Goal: Transaction & Acquisition: Obtain resource

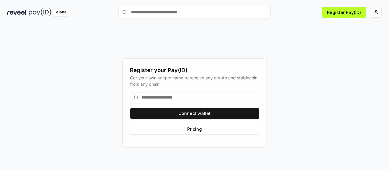
scroll to position [17, 0]
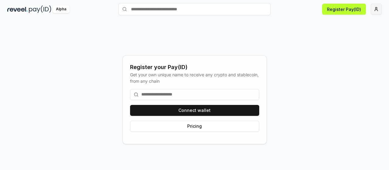
click at [378, 13] on html "Answer our quick survey for a chance to earn 10 USDT 📝 Alpha Register Pay(ID) R…" at bounding box center [194, 85] width 389 height 170
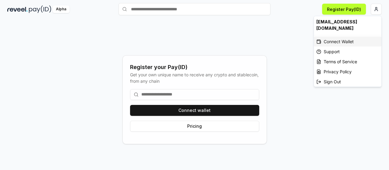
click at [341, 36] on div "Connect Wallet" at bounding box center [347, 41] width 67 height 10
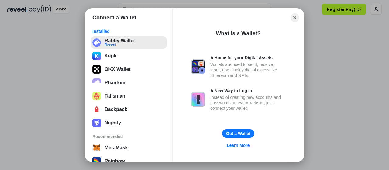
click at [98, 44] on button "Rabby Wallet Recent" at bounding box center [129, 42] width 76 height 12
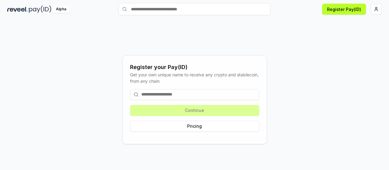
click at [205, 99] on input at bounding box center [194, 94] width 129 height 11
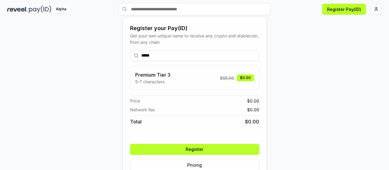
type input "*****"
click at [186, 144] on button "Register" at bounding box center [194, 149] width 129 height 11
